Goal: Information Seeking & Learning: Learn about a topic

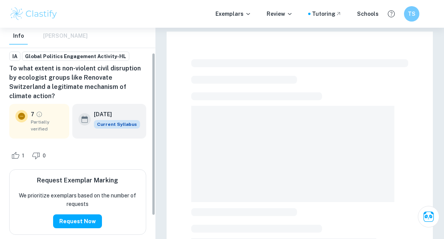
scroll to position [62, 0]
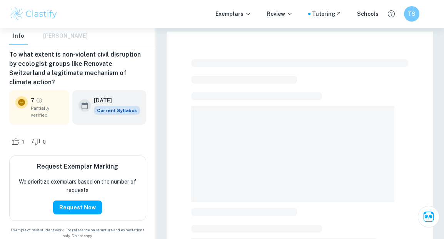
click at [34, 12] on img at bounding box center [33, 13] width 49 height 15
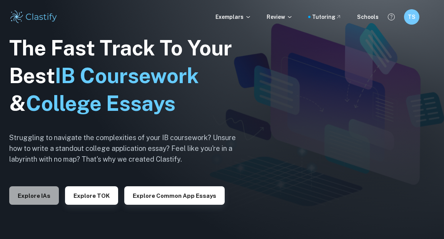
click at [28, 199] on button "Explore IAs" at bounding box center [34, 195] width 50 height 18
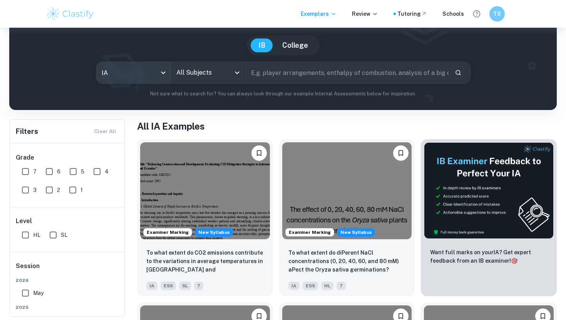
click at [141, 73] on body "We value your privacy We use cookies to enhance your browsing experience, serve…" at bounding box center [283, 125] width 566 height 320
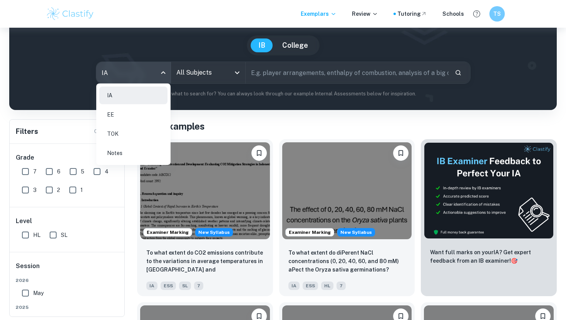
click at [127, 114] on li "EE" at bounding box center [133, 115] width 68 height 18
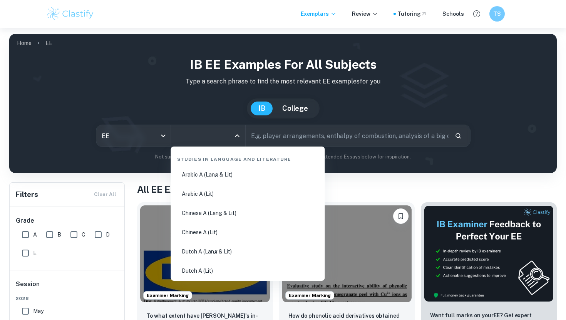
click at [204, 140] on input "All Subjects" at bounding box center [202, 136] width 56 height 15
type input "п"
type input "glo"
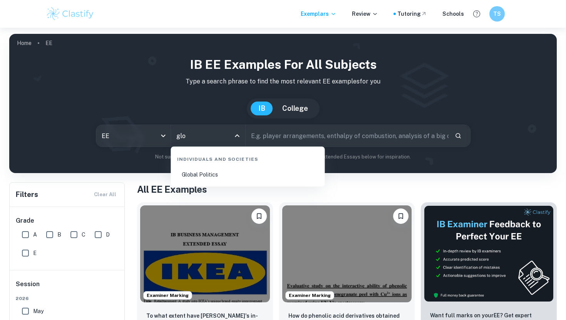
click at [194, 173] on li "Global Politics" at bounding box center [248, 175] width 148 height 18
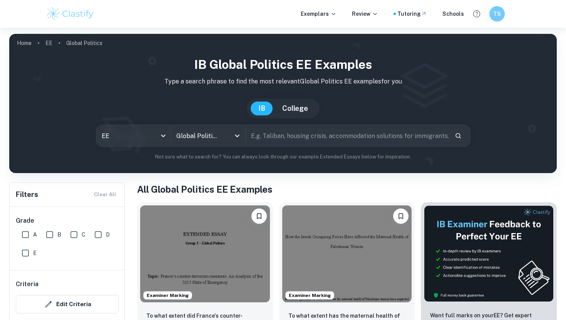
click at [292, 131] on input "text" at bounding box center [347, 136] width 203 height 22
type input "USA"
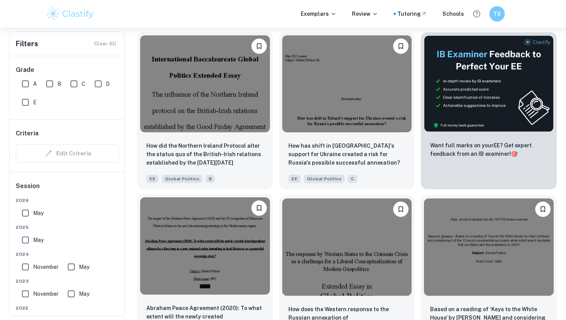
scroll to position [176, 0]
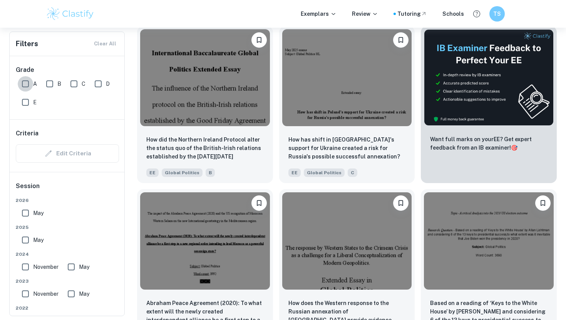
click at [29, 84] on input "A" at bounding box center [25, 83] width 15 height 15
checkbox input "true"
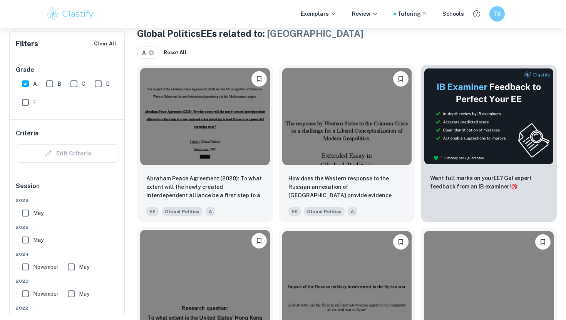
scroll to position [151, 0]
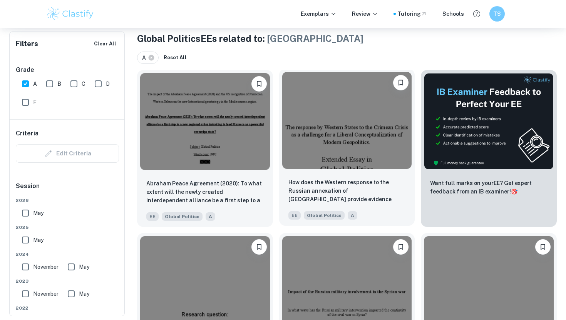
click at [323, 139] on img at bounding box center [347, 120] width 130 height 97
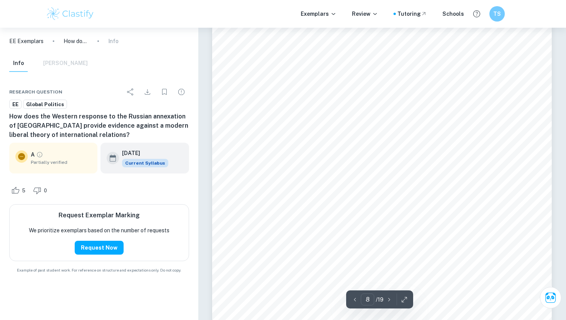
scroll to position [3492, 0]
click at [285, 151] on span "hostile or whos actions are otherwise unacceptable. Economic sanctions are a co…" at bounding box center [371, 153] width 236 height 7
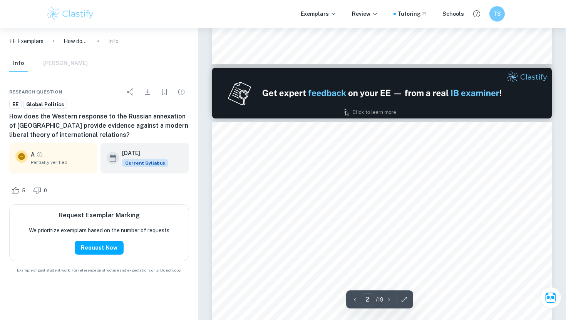
type input "1"
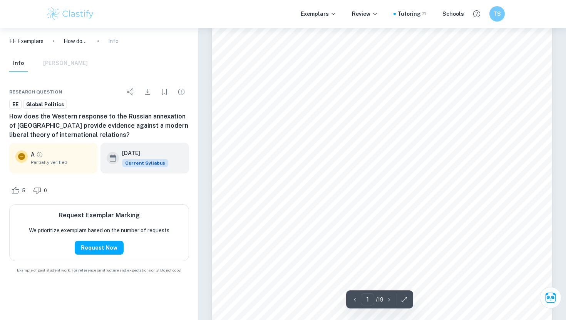
scroll to position [85, 0]
